Goal: Find specific page/section: Find specific page/section

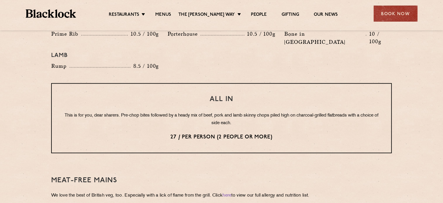
scroll to position [702, 0]
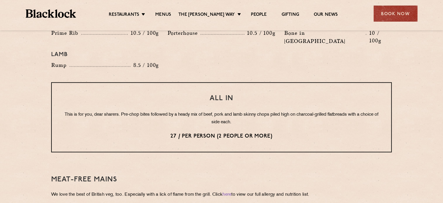
click at [190, 125] on div "All In This is for you, dear sharers. Pre-chop bites followed by a heady mix of…" at bounding box center [221, 118] width 341 height 70
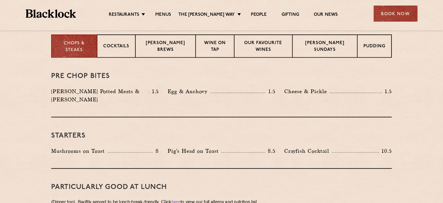
scroll to position [236, 0]
click at [177, 50] on p "[PERSON_NAME] Brews" at bounding box center [166, 47] width 48 height 14
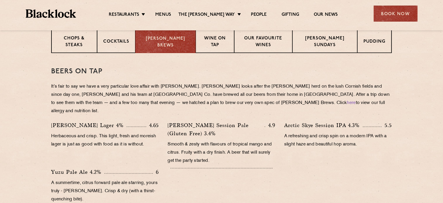
scroll to position [223, 0]
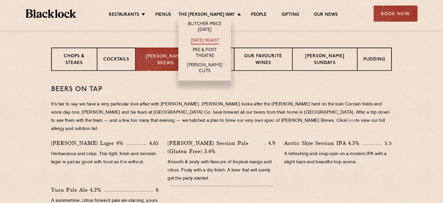
click at [219, 39] on link "[DATE] Roast" at bounding box center [205, 41] width 28 height 6
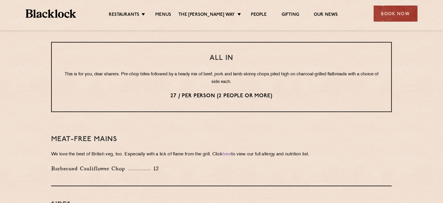
scroll to position [721, 0]
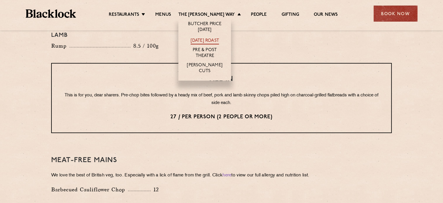
click at [218, 39] on link "[DATE] Roast" at bounding box center [205, 41] width 28 height 6
